Goal: Task Accomplishment & Management: Manage account settings

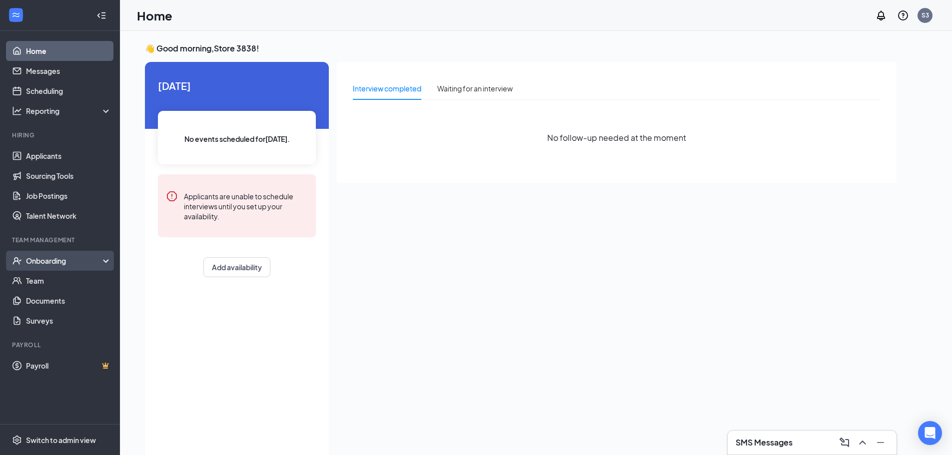
click at [59, 259] on div "Onboarding" at bounding box center [64, 261] width 77 height 10
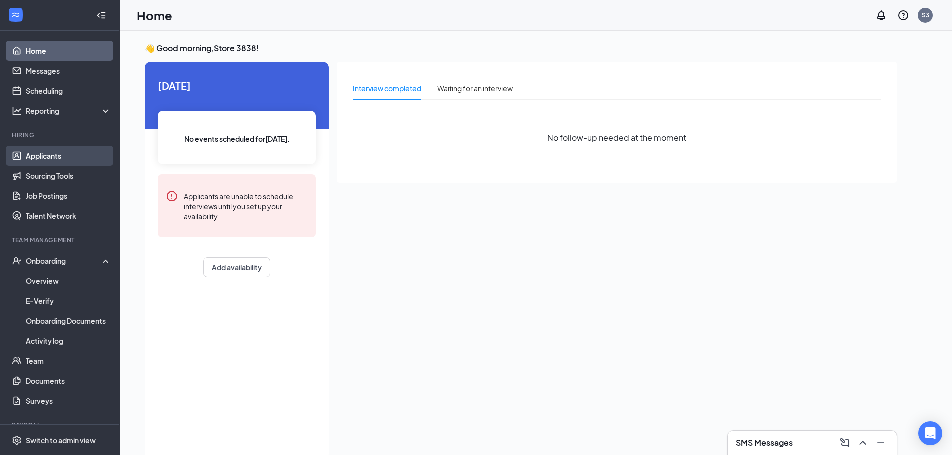
click at [74, 148] on link "Applicants" at bounding box center [68, 156] width 85 height 20
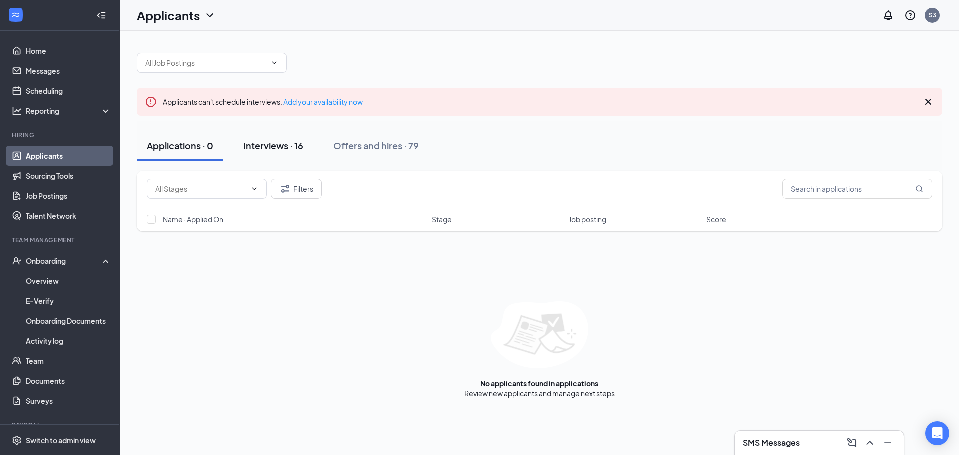
click at [282, 142] on div "Interviews · 16" at bounding box center [273, 145] width 60 height 12
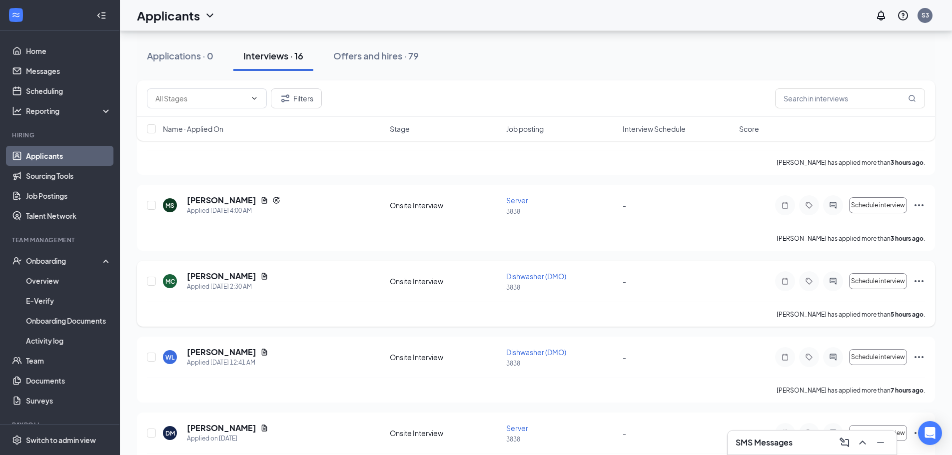
scroll to position [150, 0]
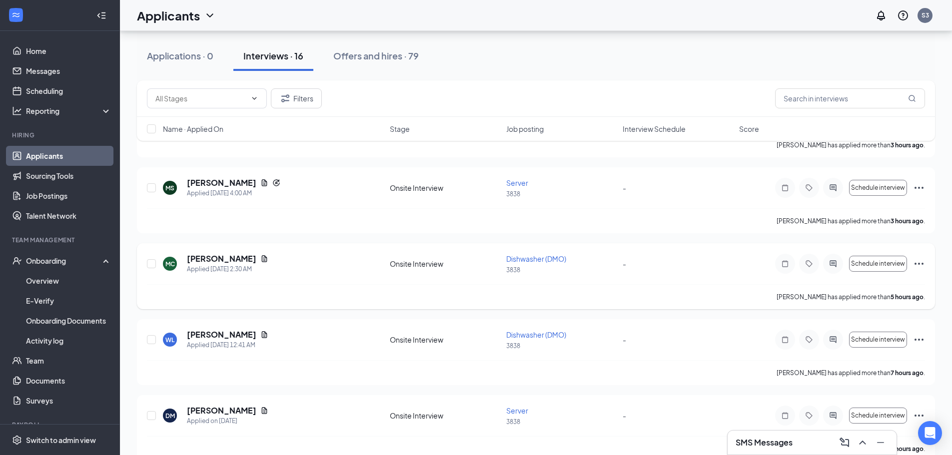
click at [915, 264] on icon "Ellipses" at bounding box center [919, 264] width 9 height 2
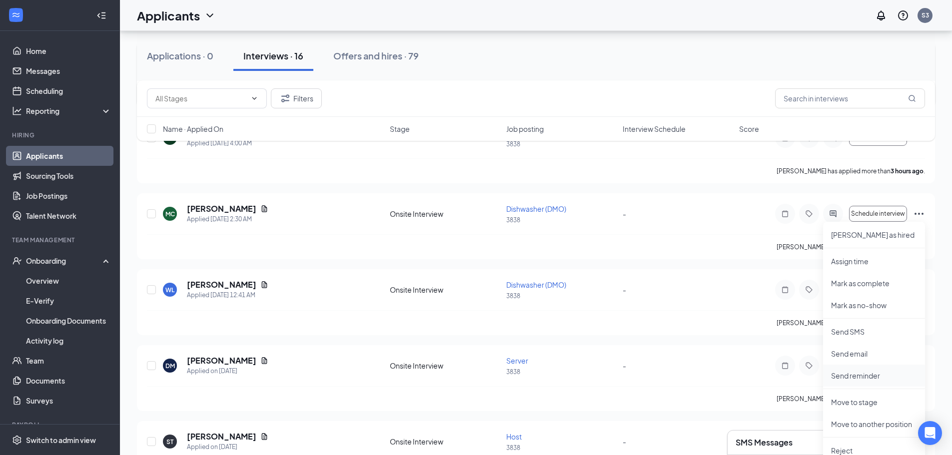
scroll to position [300, 0]
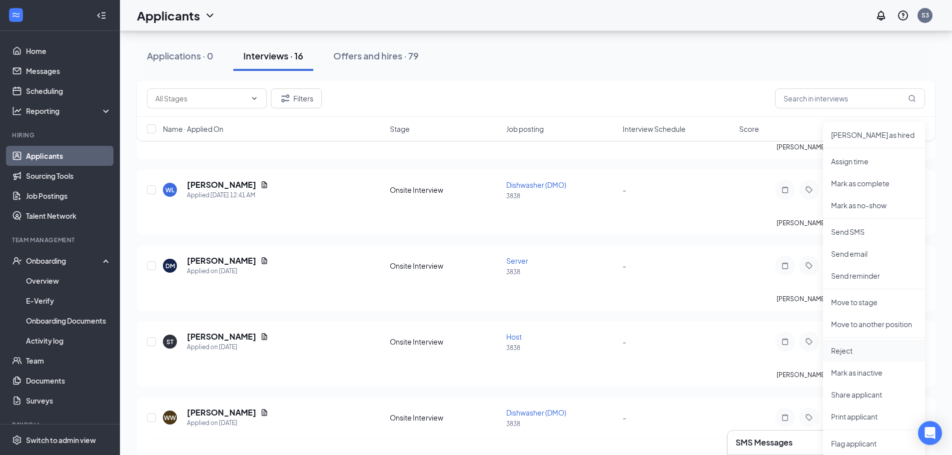
click at [846, 349] on p "Reject" at bounding box center [874, 351] width 86 height 10
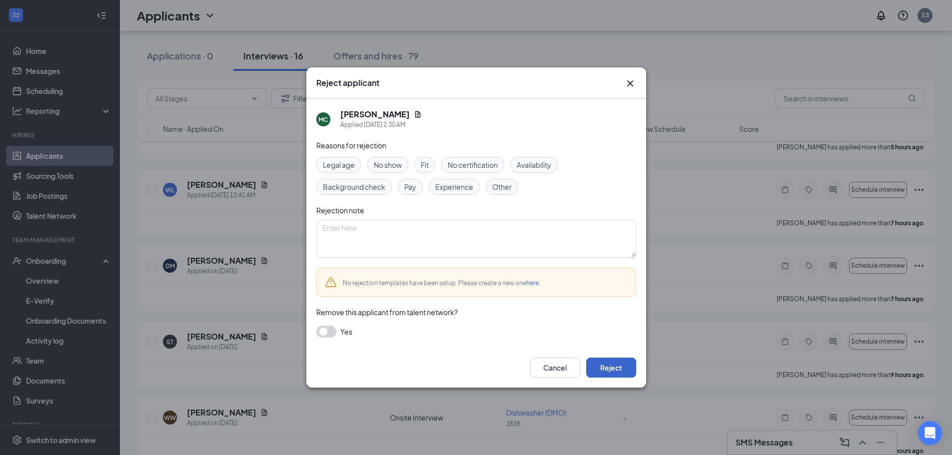
click at [608, 369] on button "Reject" at bounding box center [611, 368] width 50 height 20
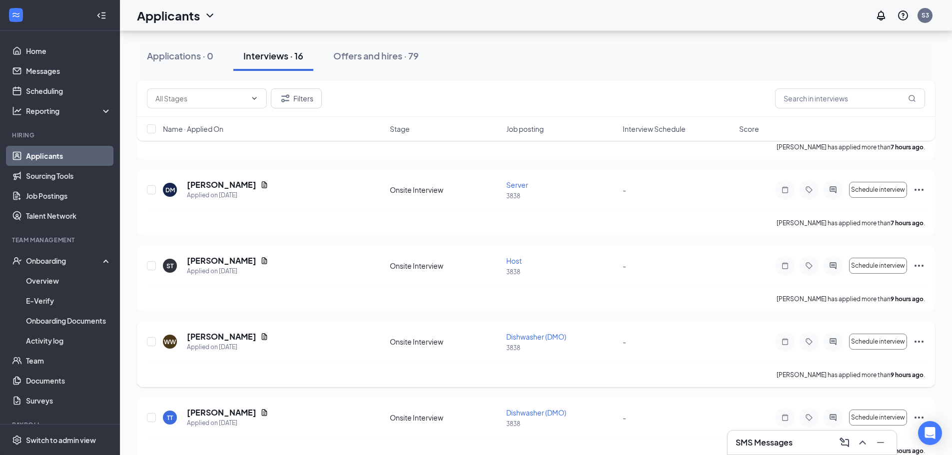
click at [921, 343] on icon "Ellipses" at bounding box center [919, 342] width 12 height 12
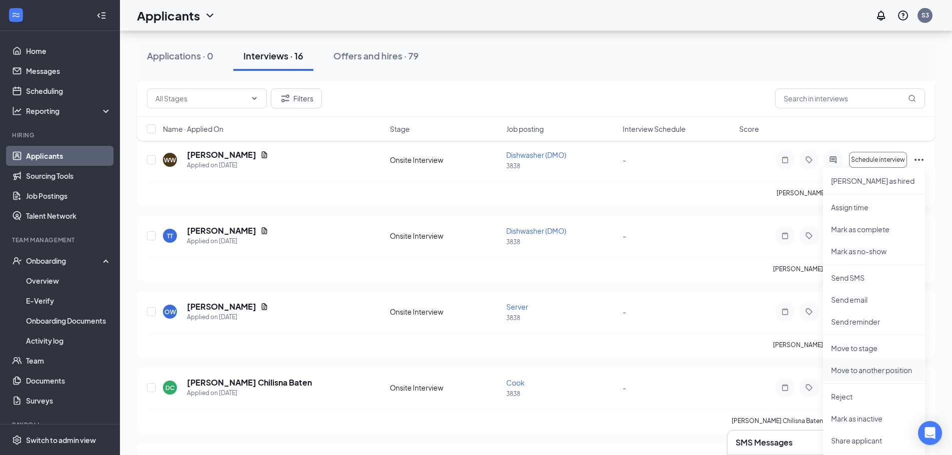
scroll to position [500, 0]
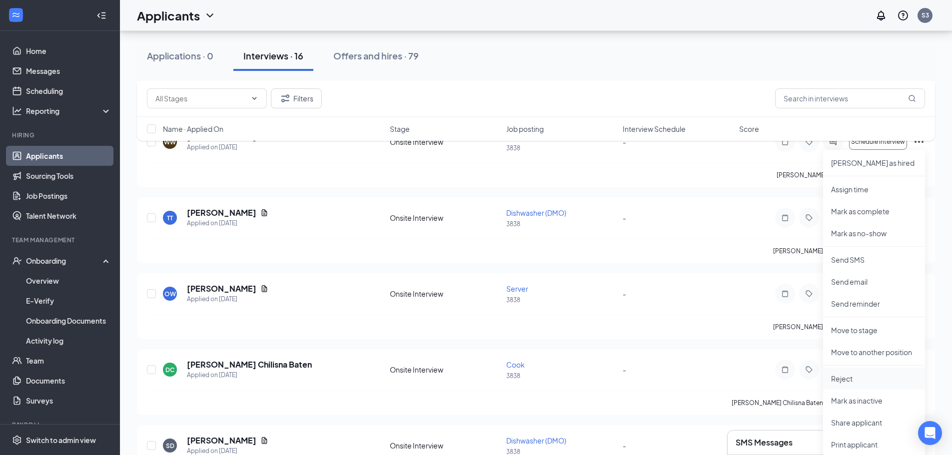
click at [848, 376] on p "Reject" at bounding box center [874, 379] width 86 height 10
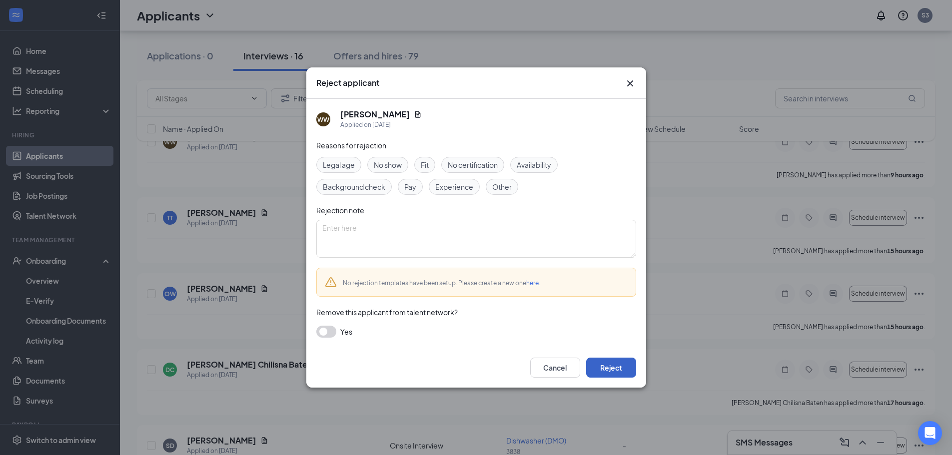
click at [599, 361] on button "Reject" at bounding box center [611, 368] width 50 height 20
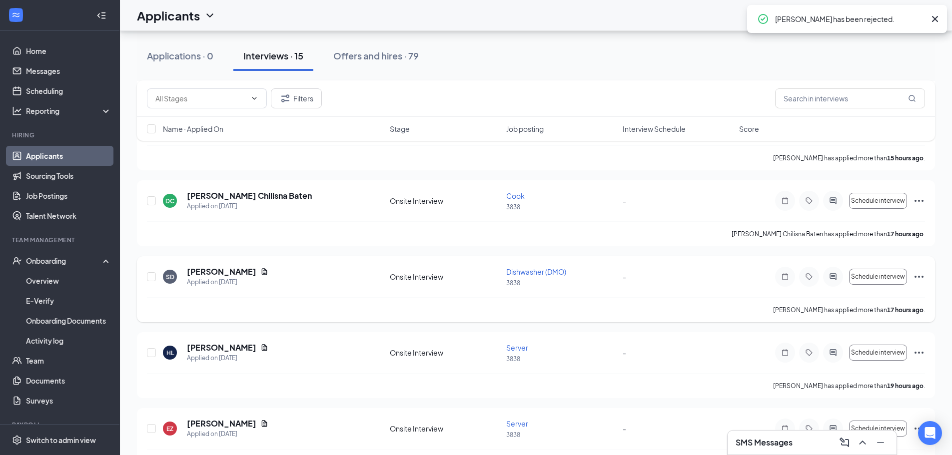
scroll to position [650, 0]
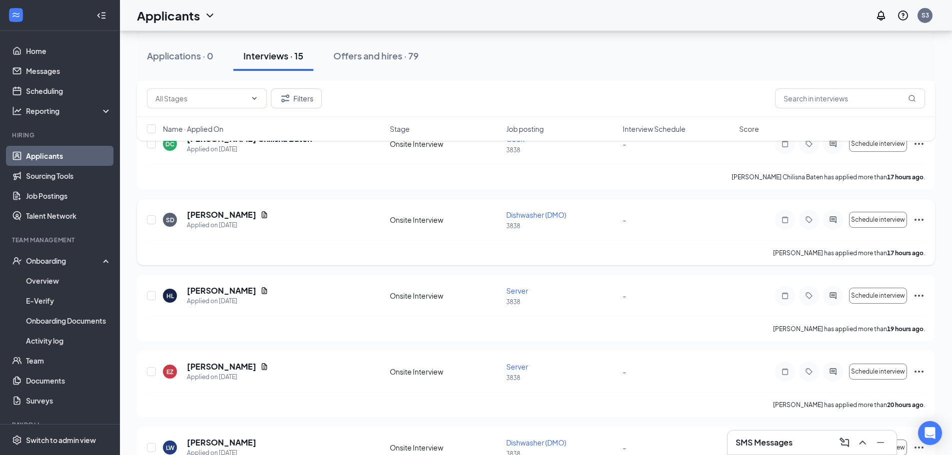
click at [920, 219] on icon "Ellipses" at bounding box center [919, 220] width 12 height 12
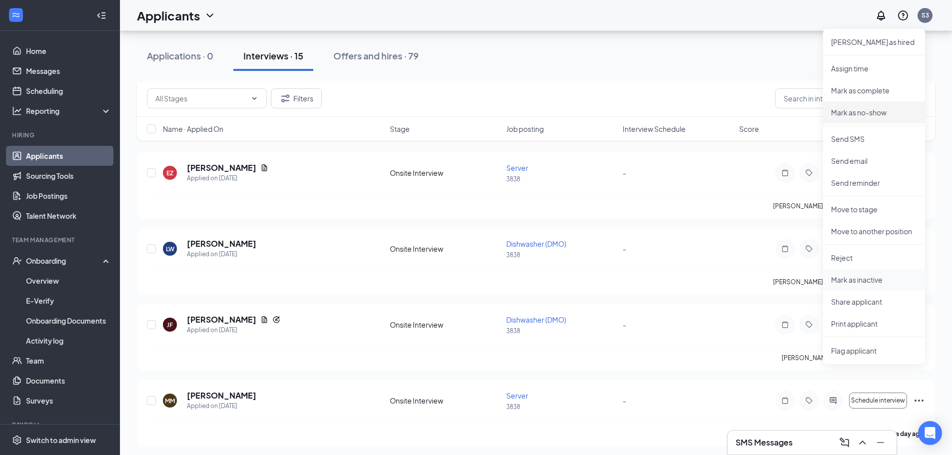
scroll to position [850, 0]
click at [851, 253] on p "Reject" at bounding box center [874, 257] width 86 height 10
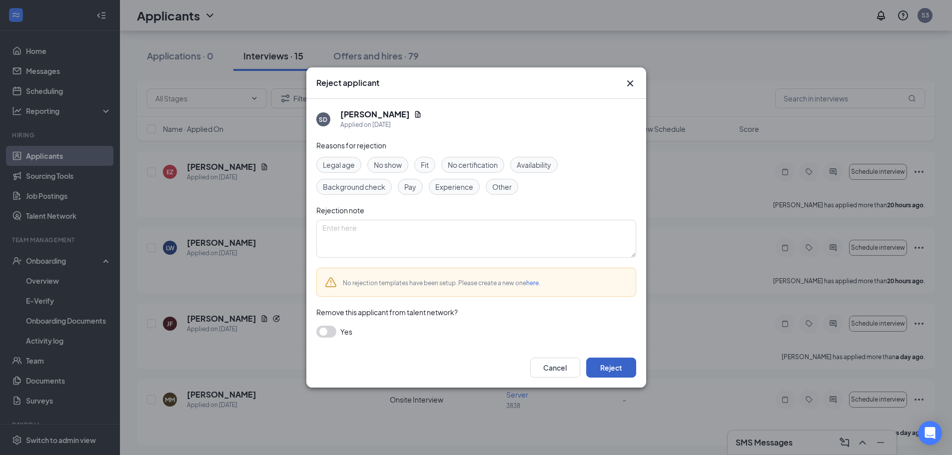
click at [602, 366] on button "Reject" at bounding box center [611, 368] width 50 height 20
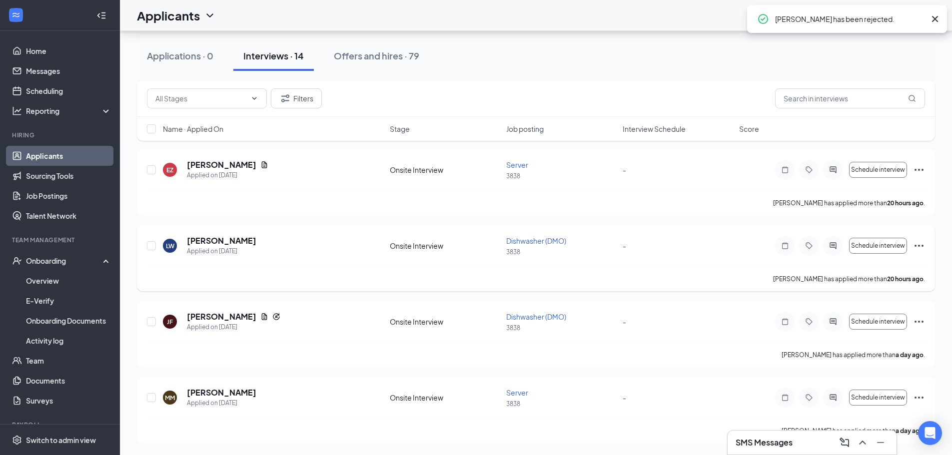
scroll to position [776, 0]
click at [918, 247] on icon "Ellipses" at bounding box center [919, 246] width 12 height 12
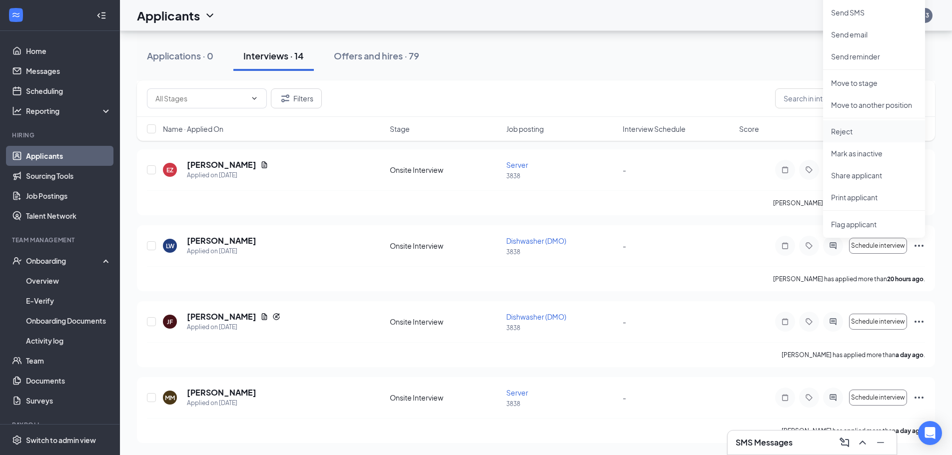
click at [855, 126] on p "Reject" at bounding box center [874, 131] width 86 height 10
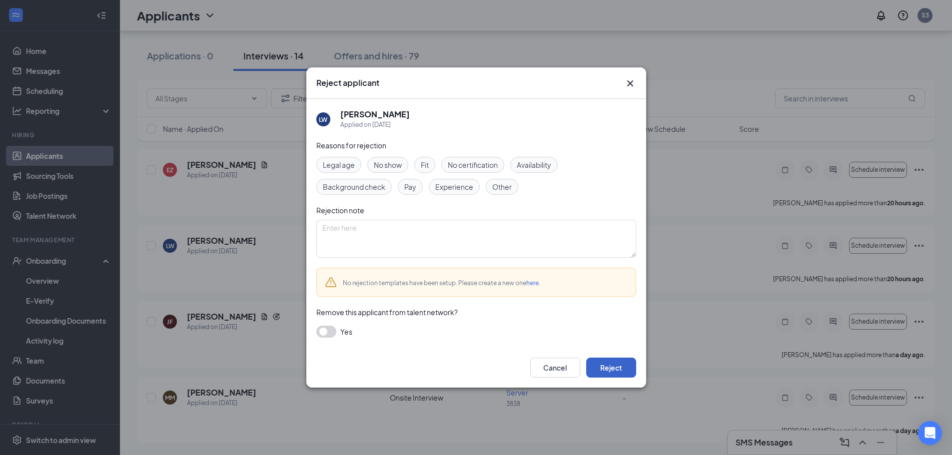
click at [623, 373] on button "Reject" at bounding box center [611, 368] width 50 height 20
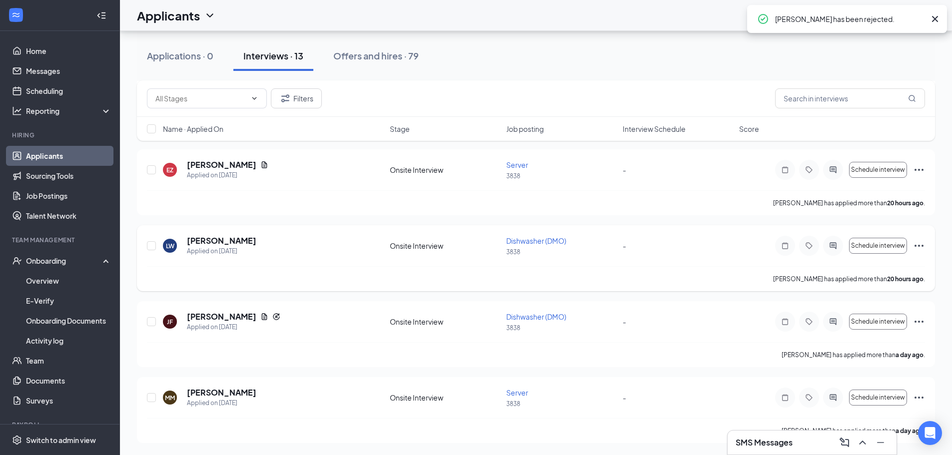
scroll to position [700, 0]
click at [917, 321] on icon "Ellipses" at bounding box center [919, 322] width 12 height 12
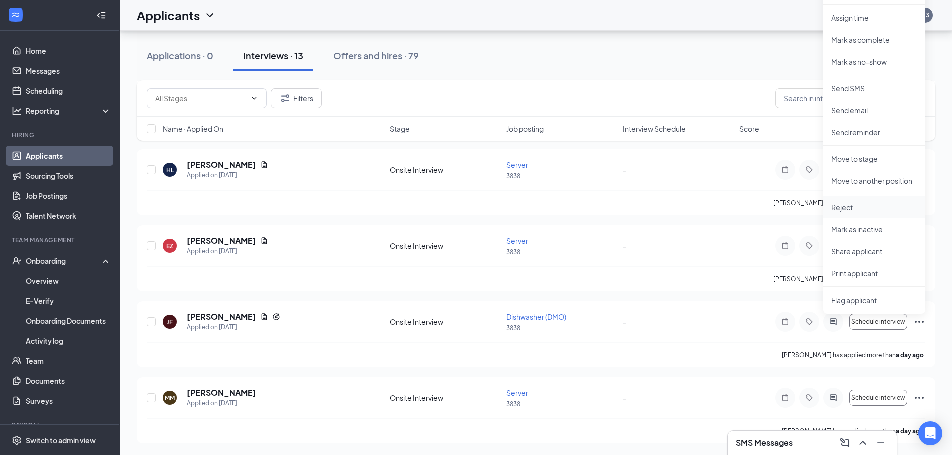
click at [845, 205] on p "Reject" at bounding box center [874, 207] width 86 height 10
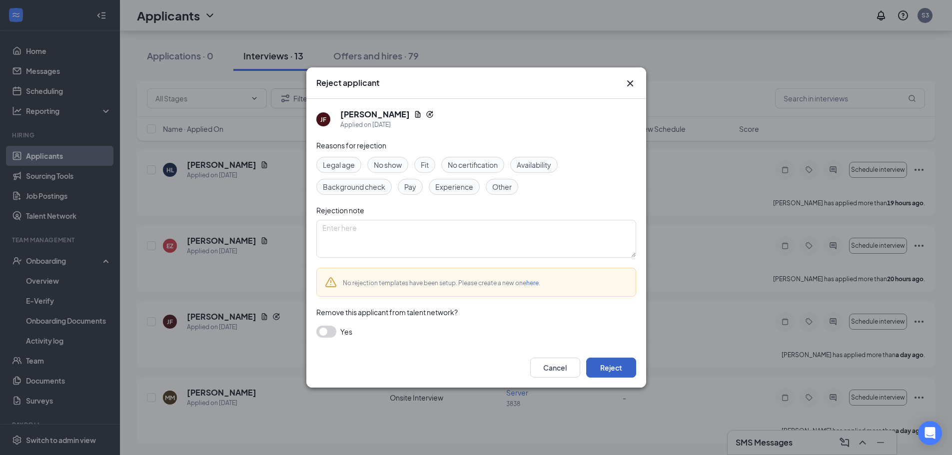
click at [600, 365] on button "Reject" at bounding box center [611, 368] width 50 height 20
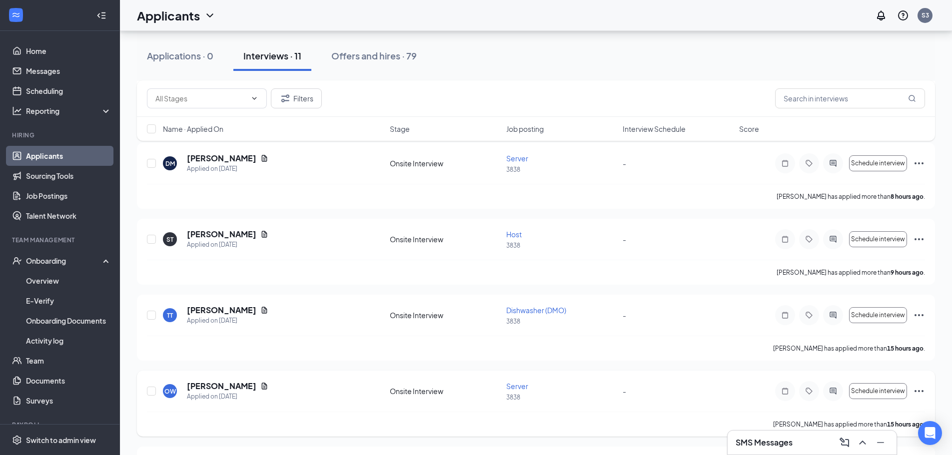
scroll to position [324, 0]
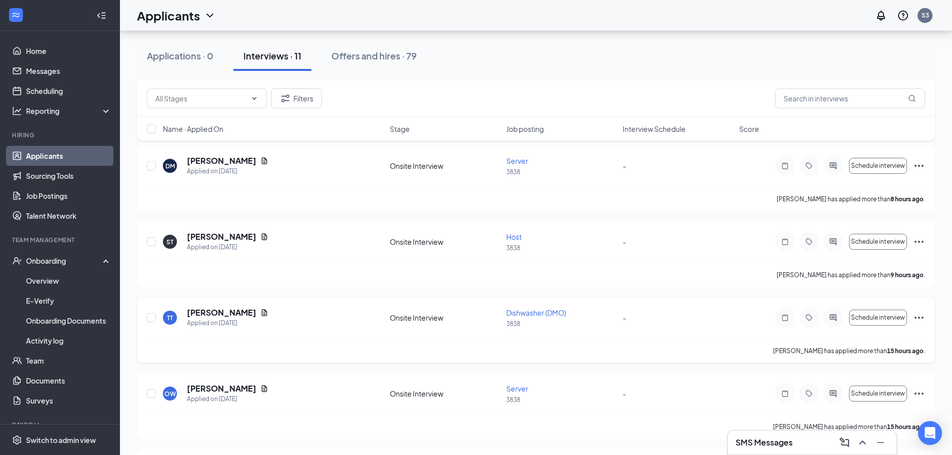
click at [917, 314] on icon "Ellipses" at bounding box center [919, 318] width 12 height 12
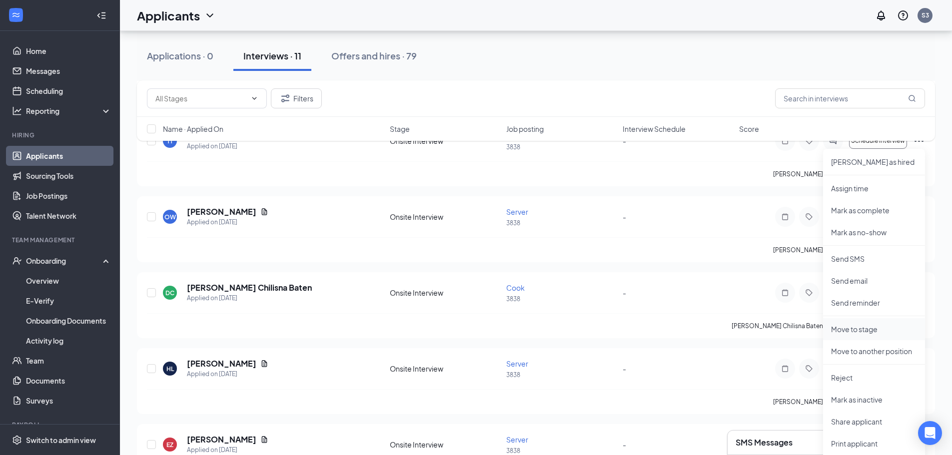
scroll to position [524, 0]
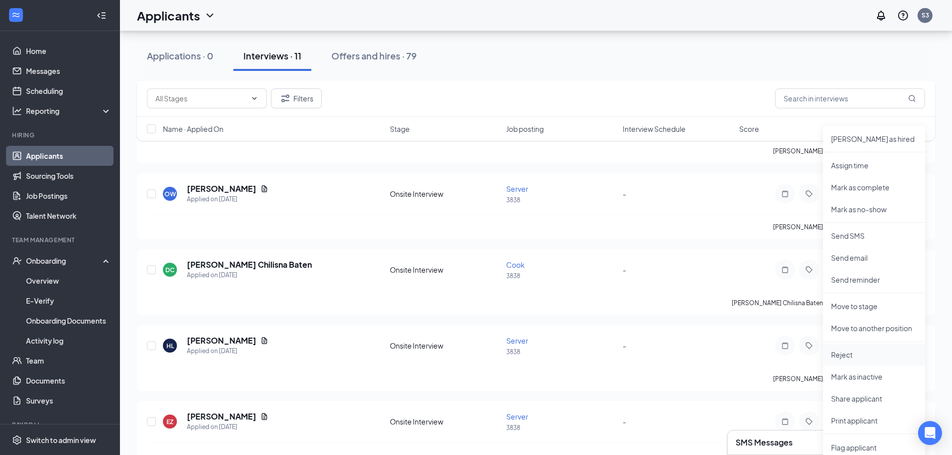
click at [840, 354] on p "Reject" at bounding box center [874, 355] width 86 height 10
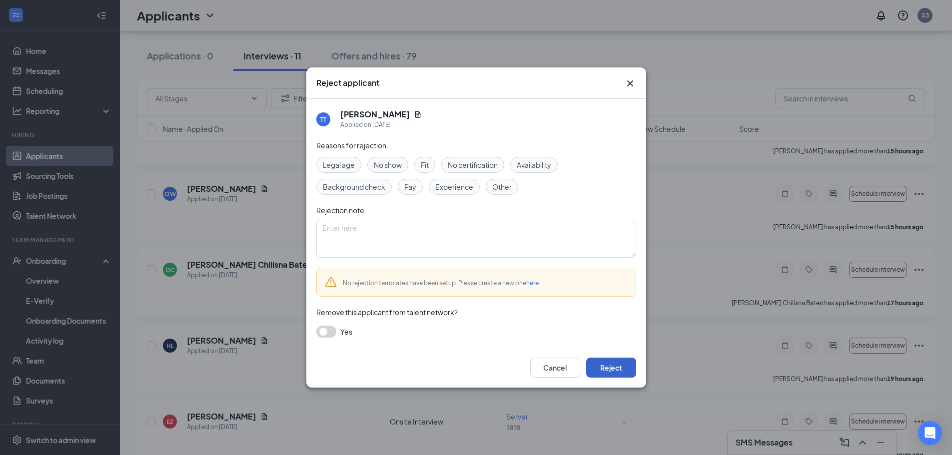
click at [620, 368] on button "Reject" at bounding box center [611, 368] width 50 height 20
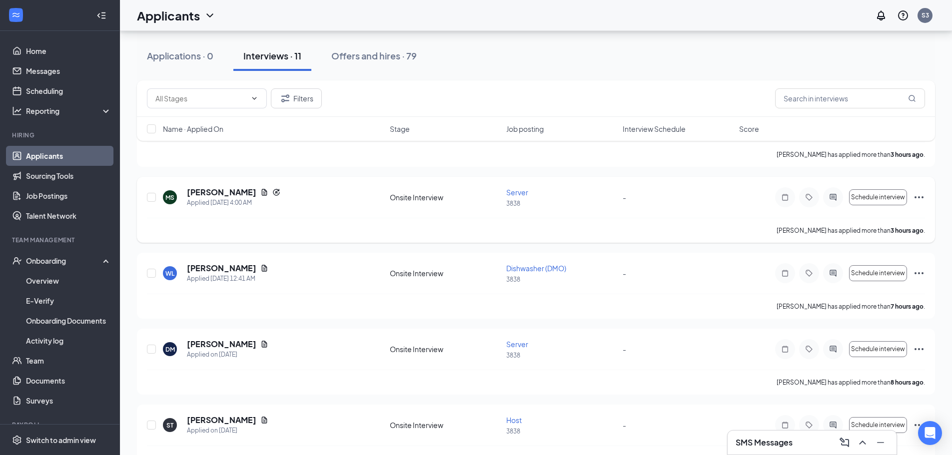
scroll to position [200, 0]
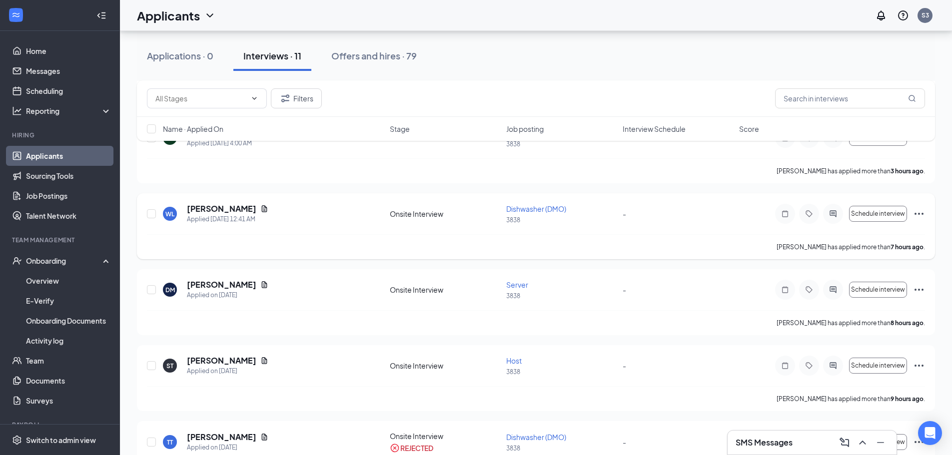
click at [915, 213] on icon "Ellipses" at bounding box center [919, 214] width 12 height 12
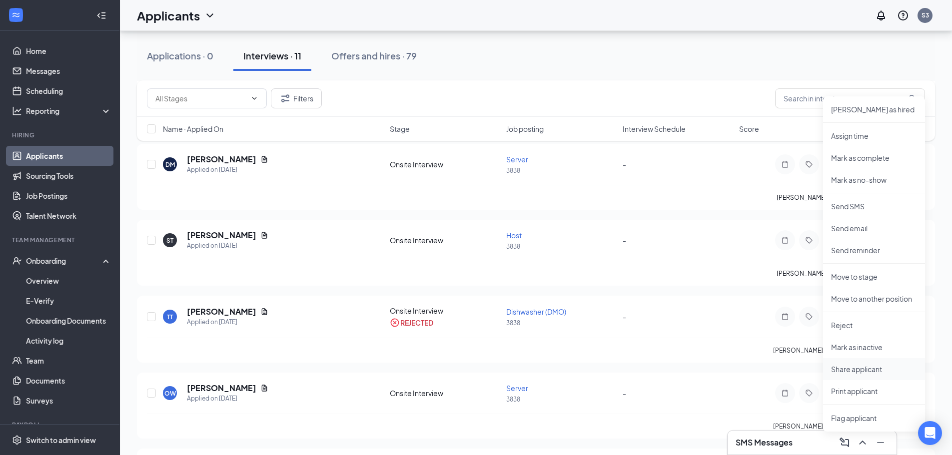
scroll to position [350, 0]
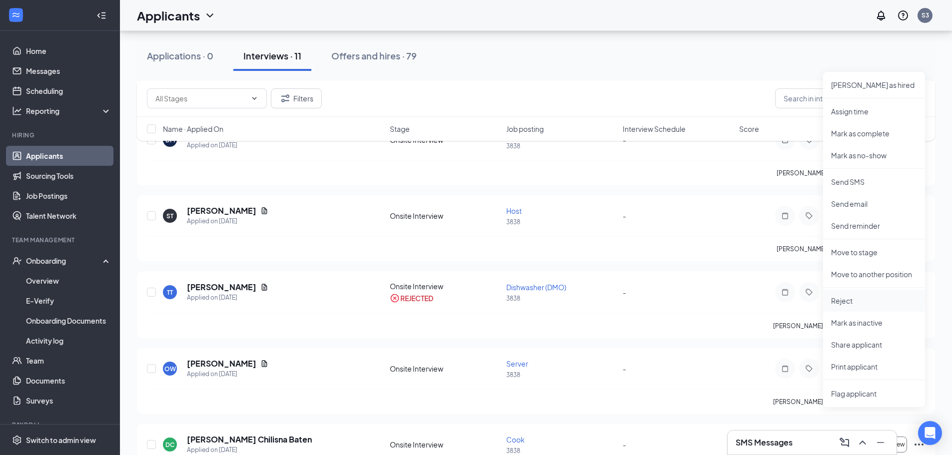
click at [843, 298] on p "Reject" at bounding box center [874, 301] width 86 height 10
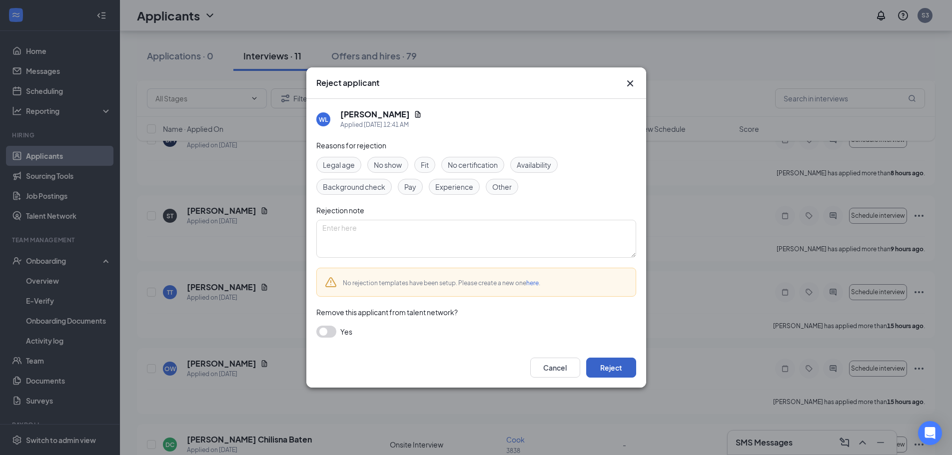
click at [620, 366] on button "Reject" at bounding box center [611, 368] width 50 height 20
